Goal: Book appointment/travel/reservation

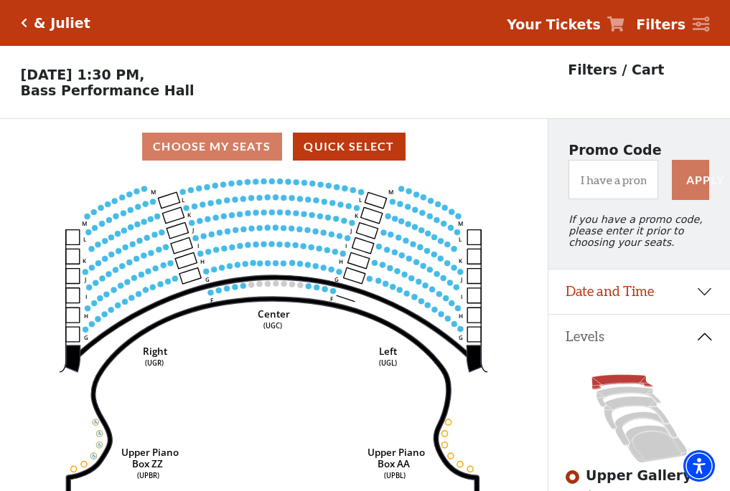
scroll to position [67, 0]
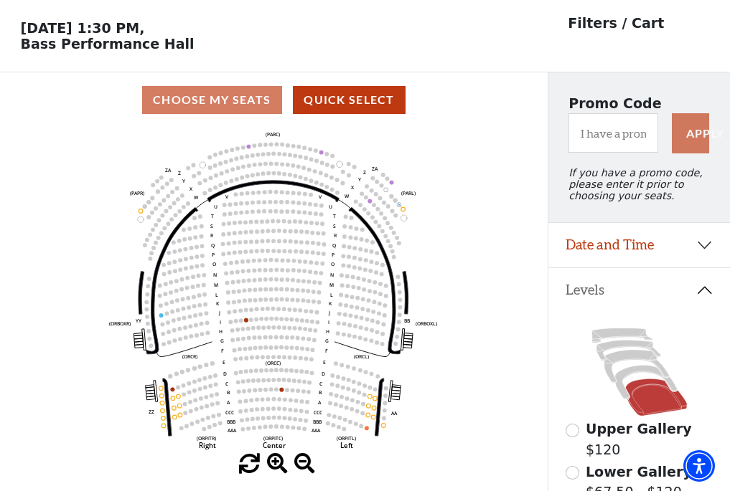
scroll to position [67, 0]
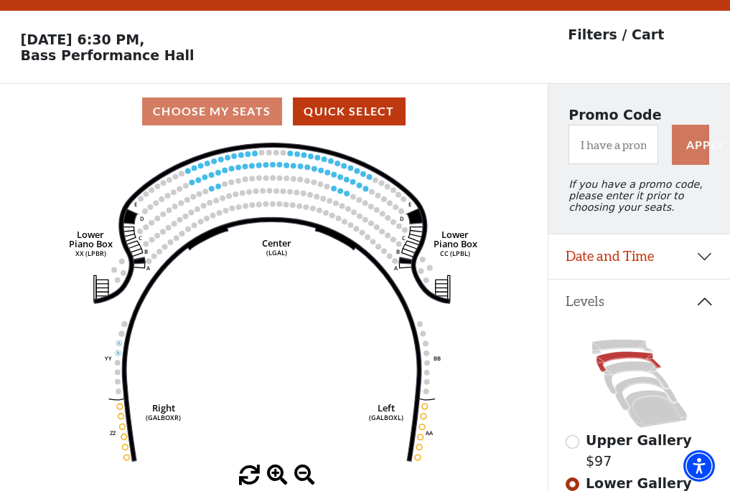
scroll to position [67, 0]
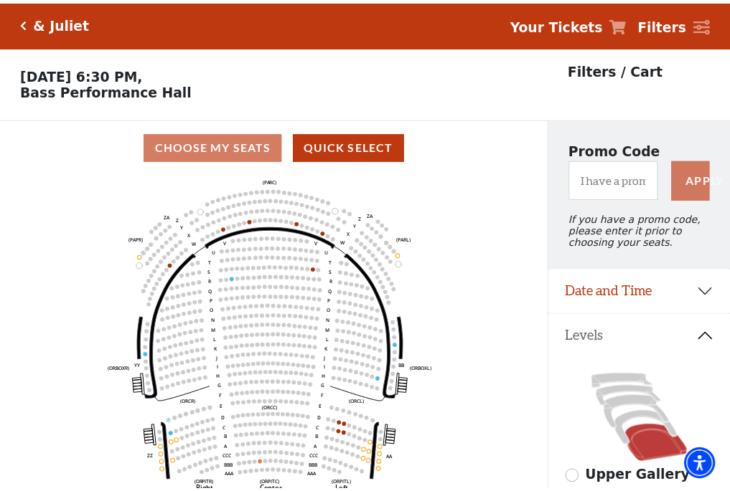
scroll to position [67, 0]
